Goal: Task Accomplishment & Management: Complete application form

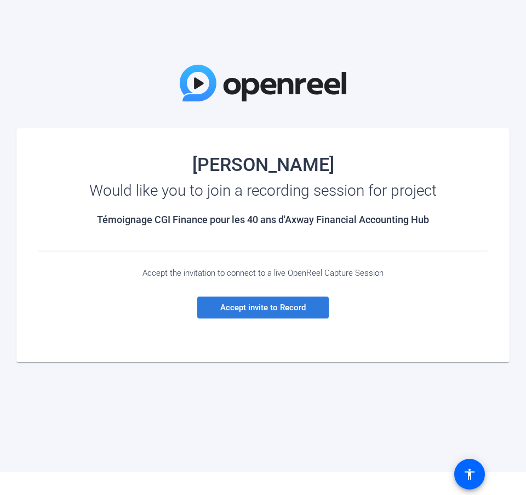
click at [265, 310] on span "Accept invite to Record" at bounding box center [262, 308] width 85 height 10
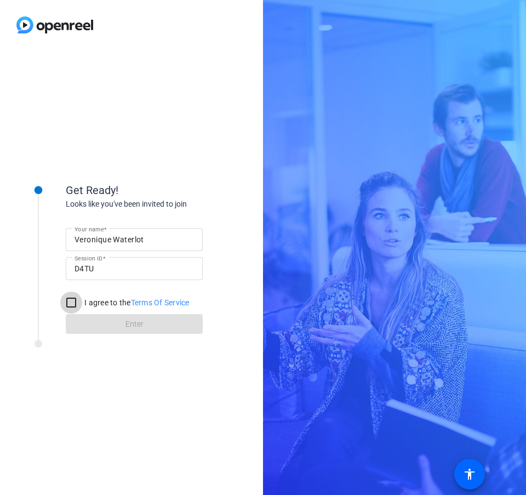
click at [71, 303] on input "I agree to the Terms Of Service" at bounding box center [71, 303] width 22 height 22
checkbox input "true"
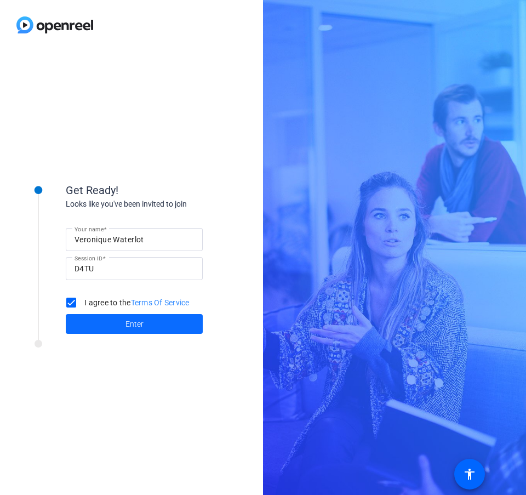
click at [115, 321] on span at bounding box center [134, 324] width 137 height 26
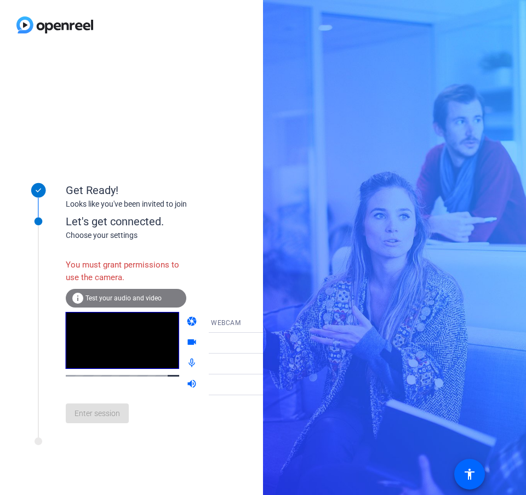
click at [186, 341] on mat-icon "videocam" at bounding box center [192, 342] width 13 height 13
click at [211, 322] on span "WEBCAM" at bounding box center [226, 323] width 30 height 8
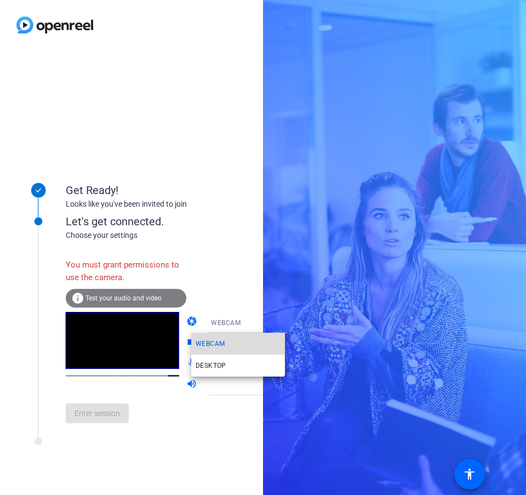
click at [215, 344] on span "WEBCAM" at bounding box center [210, 343] width 29 height 13
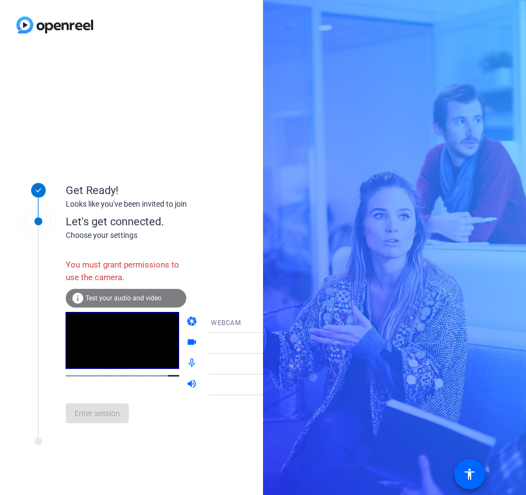
click at [123, 296] on span "Test your audio and video" at bounding box center [123, 298] width 76 height 8
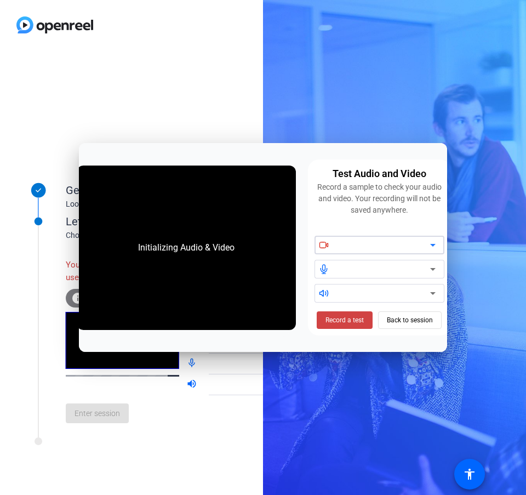
click at [430, 247] on icon at bounding box center [432, 244] width 13 height 13
click at [347, 247] on div at bounding box center [383, 244] width 93 height 13
click at [433, 244] on icon at bounding box center [432, 244] width 13 height 13
click at [433, 245] on icon at bounding box center [432, 245] width 5 height 3
click at [395, 322] on span "Back to session" at bounding box center [410, 320] width 46 height 21
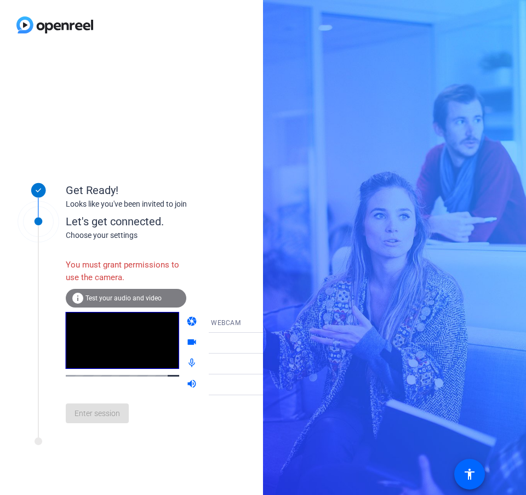
click at [216, 326] on span "WEBCAM" at bounding box center [226, 323] width 30 height 8
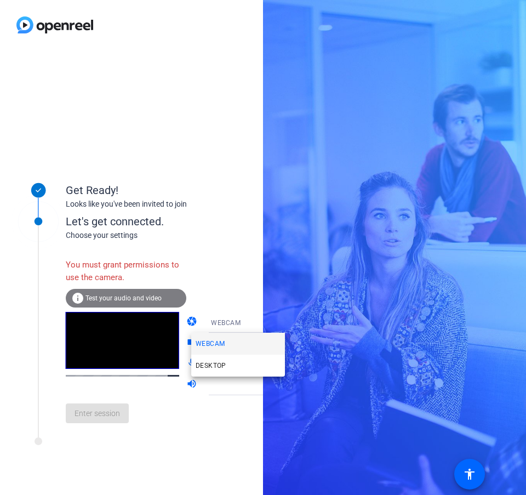
click at [213, 322] on div at bounding box center [263, 247] width 526 height 495
